Goal: Transaction & Acquisition: Subscribe to service/newsletter

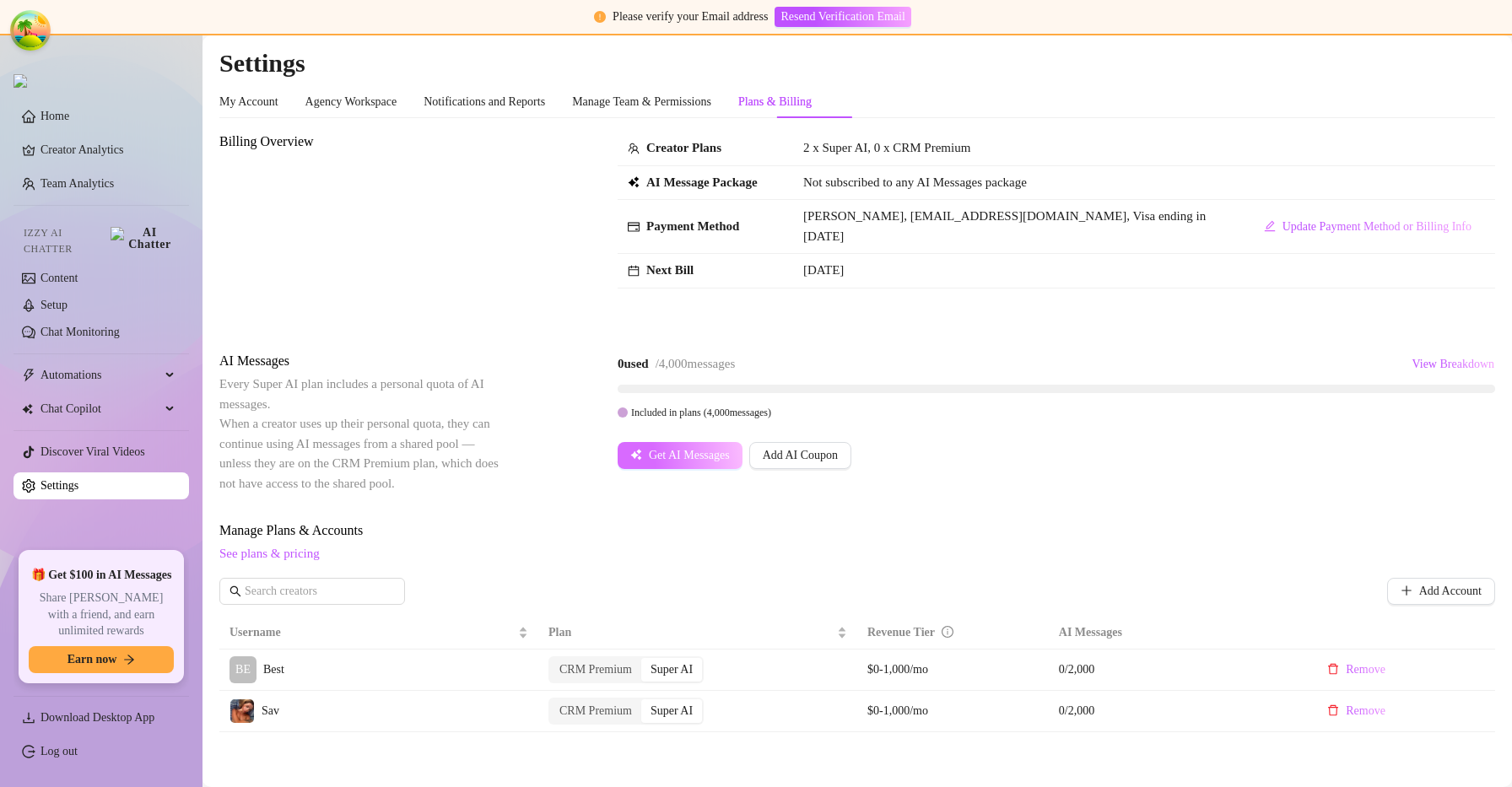
click at [728, 443] on button "Get AI Messages" at bounding box center [680, 455] width 125 height 27
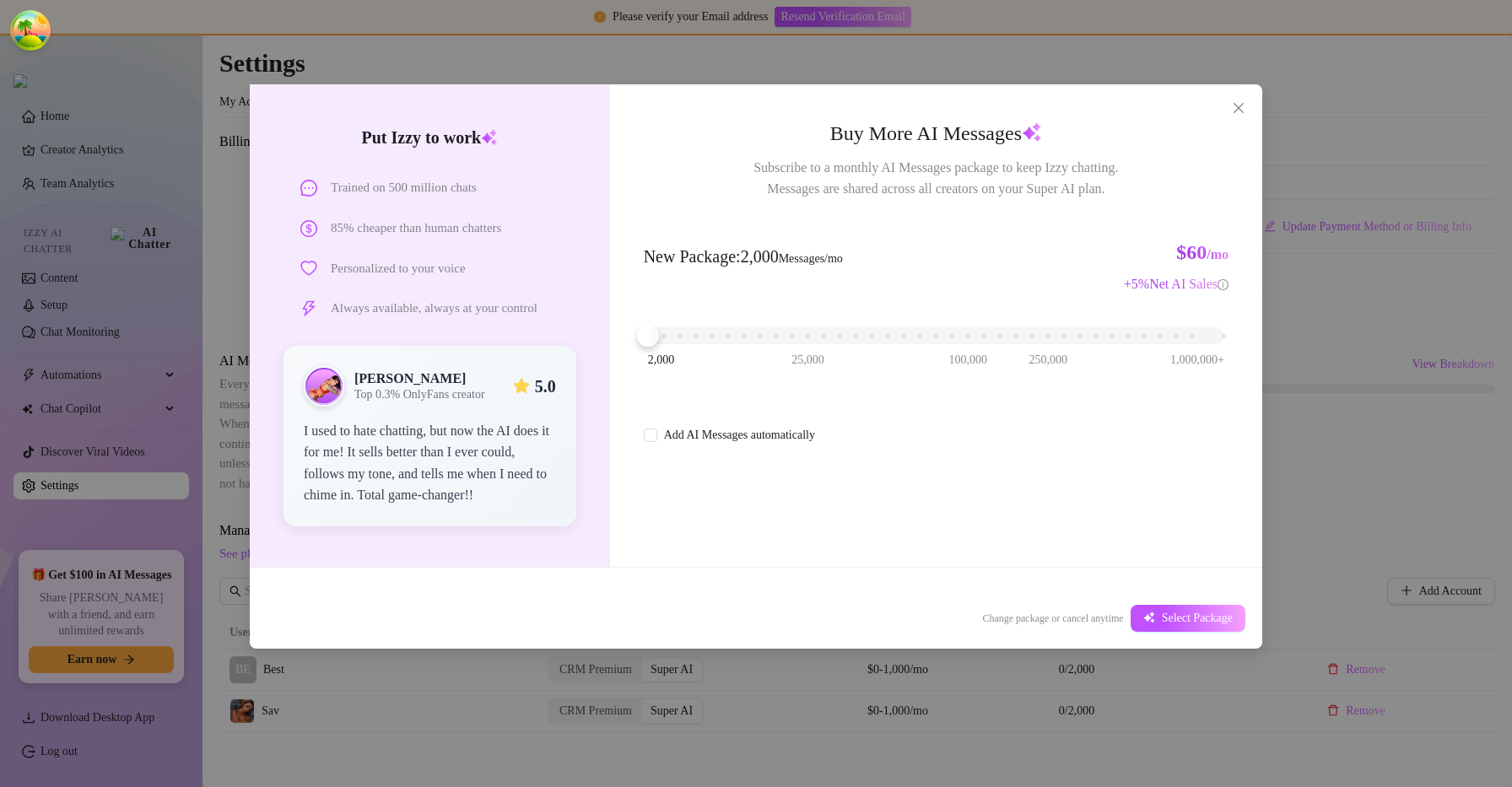
click at [697, 500] on div "Buy More AI Messages Subscribe to a monthly AI Messages package to keep Izzy ch…" at bounding box center [935, 326] width 652 height 483
click at [676, 334] on div "2,000 25,000 100,000 250,000 1,000,000+" at bounding box center [935, 328] width 576 height 10
click at [1182, 600] on div "Cancel AI Message Package Change package or cancel anytime Select Package" at bounding box center [755, 618] width 1012 height 60
click at [1176, 612] on span "Select Package" at bounding box center [1197, 618] width 71 height 13
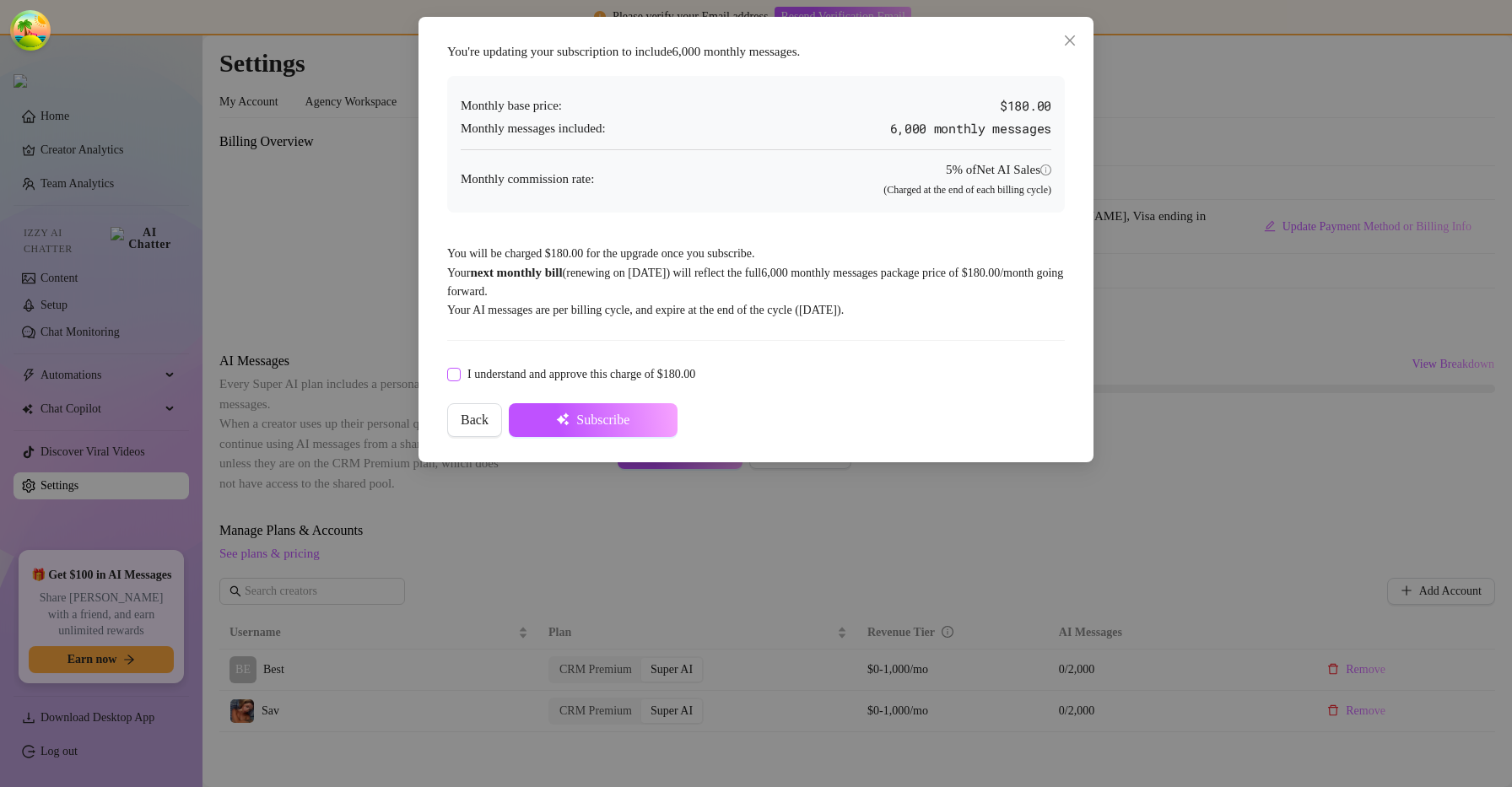
click at [697, 373] on span "I understand and approve this charge of $180.00" at bounding box center [581, 374] width 241 height 19
click at [459, 373] on input "I understand and approve this charge of $180.00" at bounding box center [453, 374] width 12 height 12
checkbox input "true"
click at [674, 405] on button "Subscribe" at bounding box center [593, 420] width 169 height 34
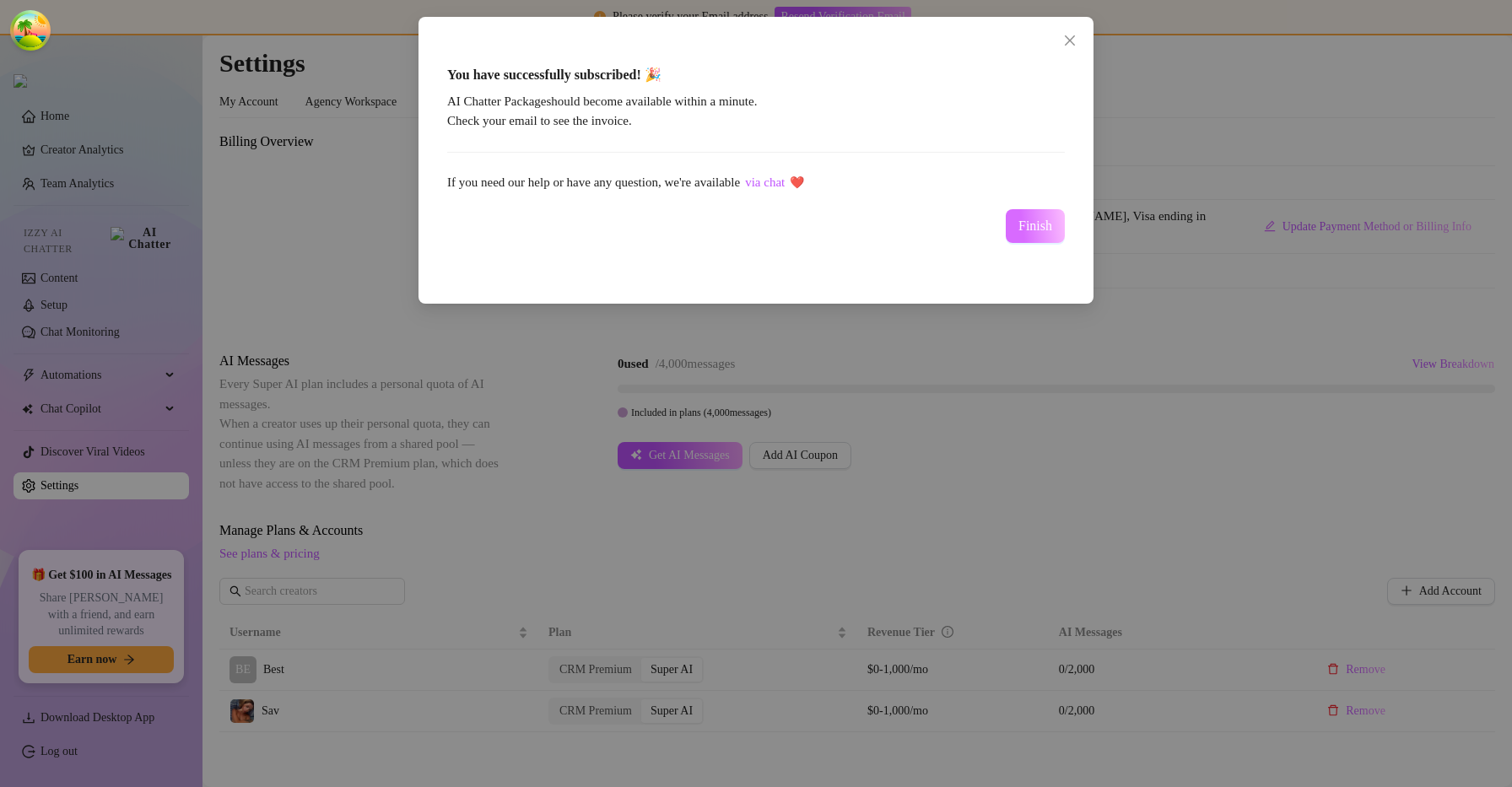
click at [1062, 240] on button "Finish" at bounding box center [1035, 226] width 59 height 34
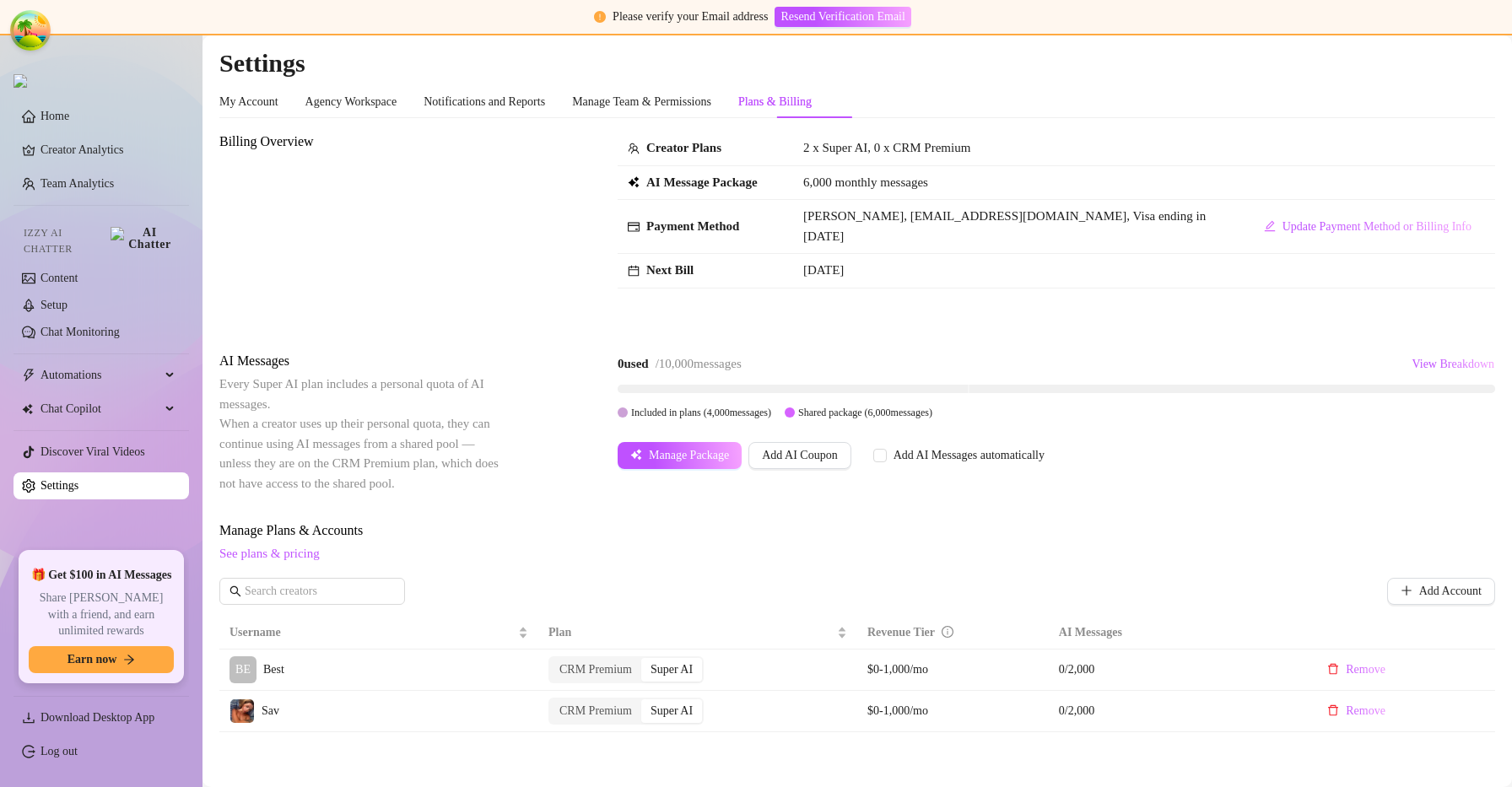
click at [1487, 39] on main "Settings My Account Agency Workspace Notifications and Reports Manage Team & Pe…" at bounding box center [857, 627] width 1310 height 1184
